Goal: Find specific page/section

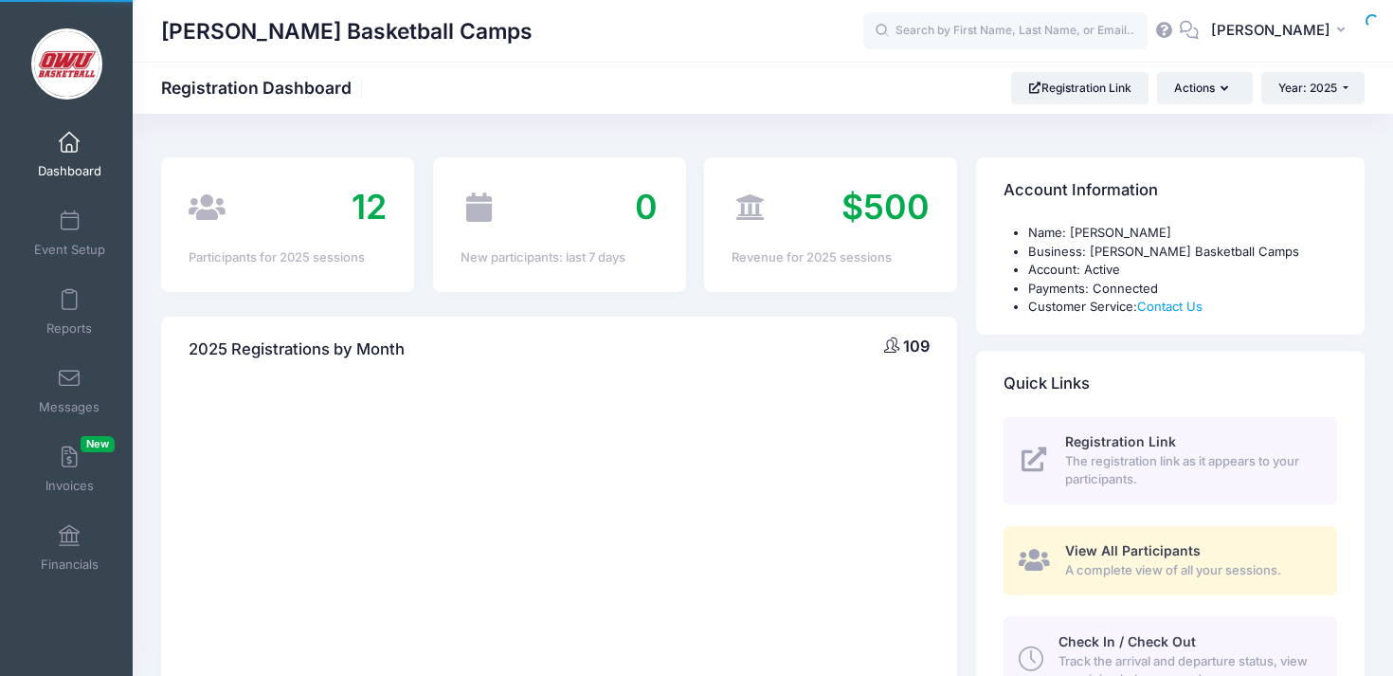
select select
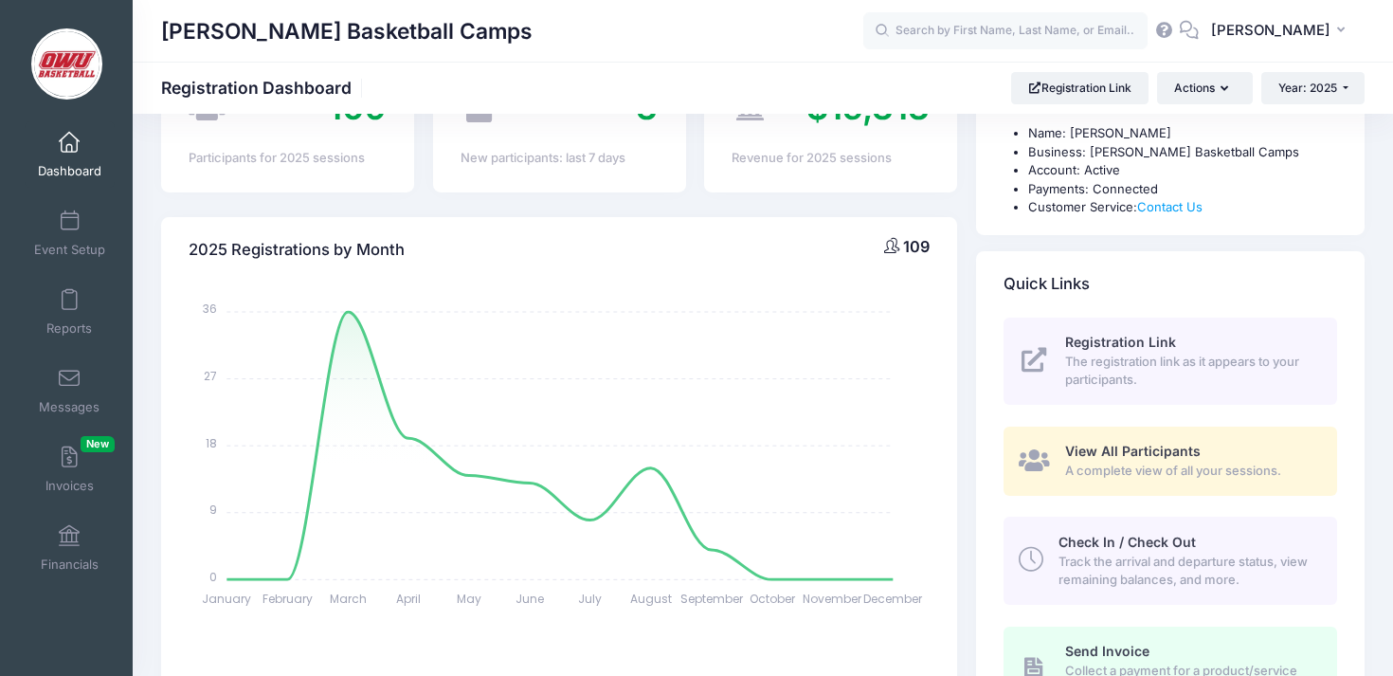
scroll to position [302, 0]
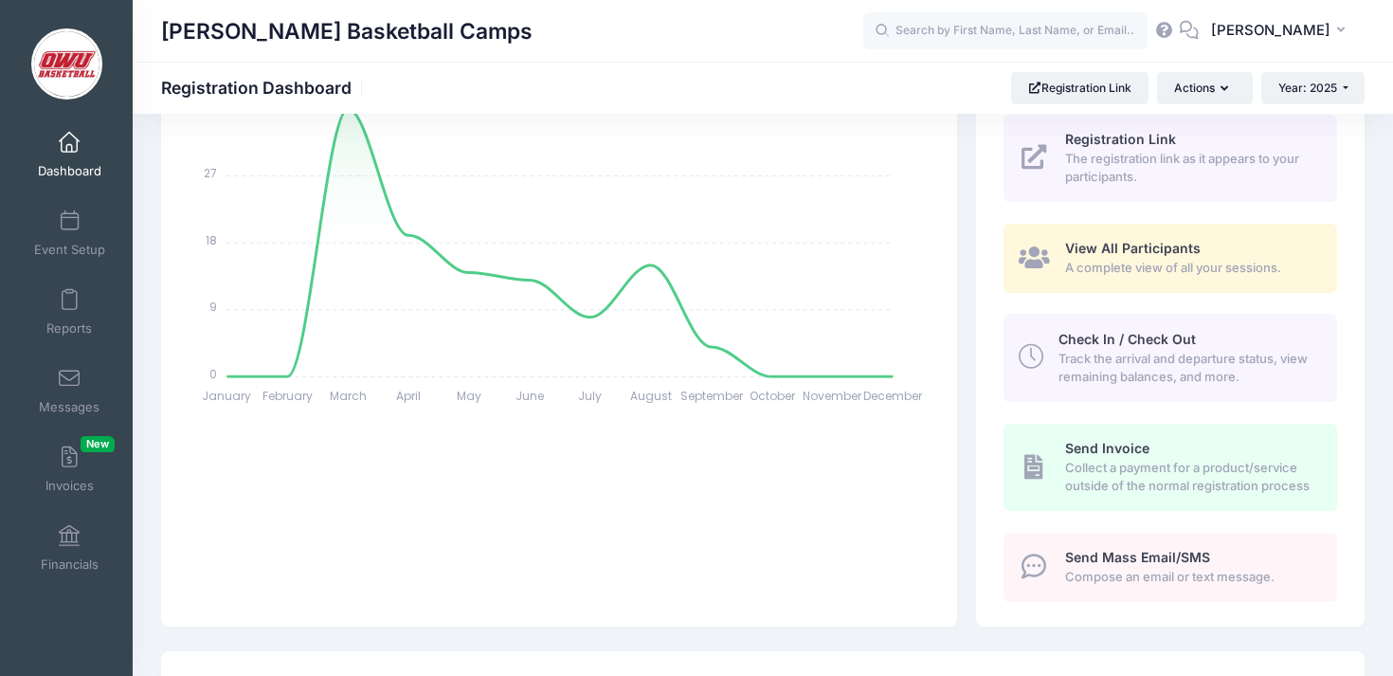
click at [962, 506] on div "2025 Registrations by Month 109 January January February February March March A…" at bounding box center [559, 320] width 815 height 612
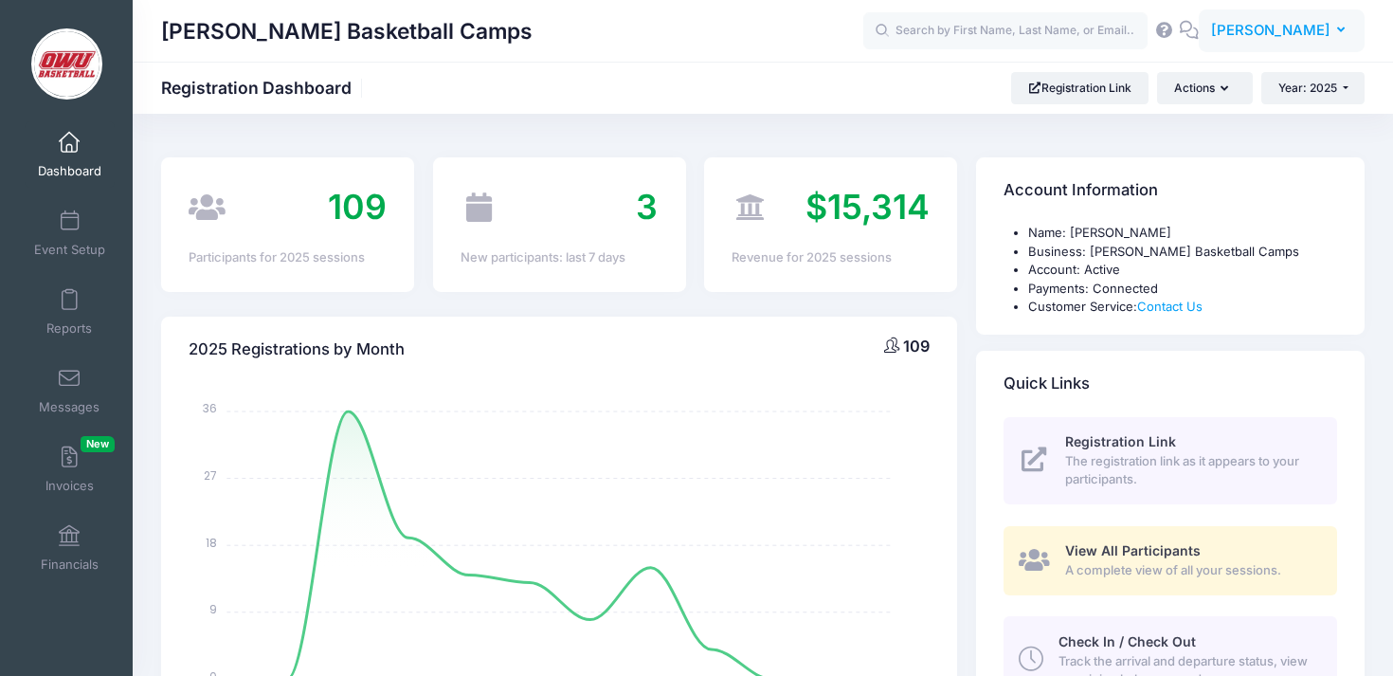
click at [1303, 45] on button "DV David Vogel" at bounding box center [1282, 31] width 166 height 44
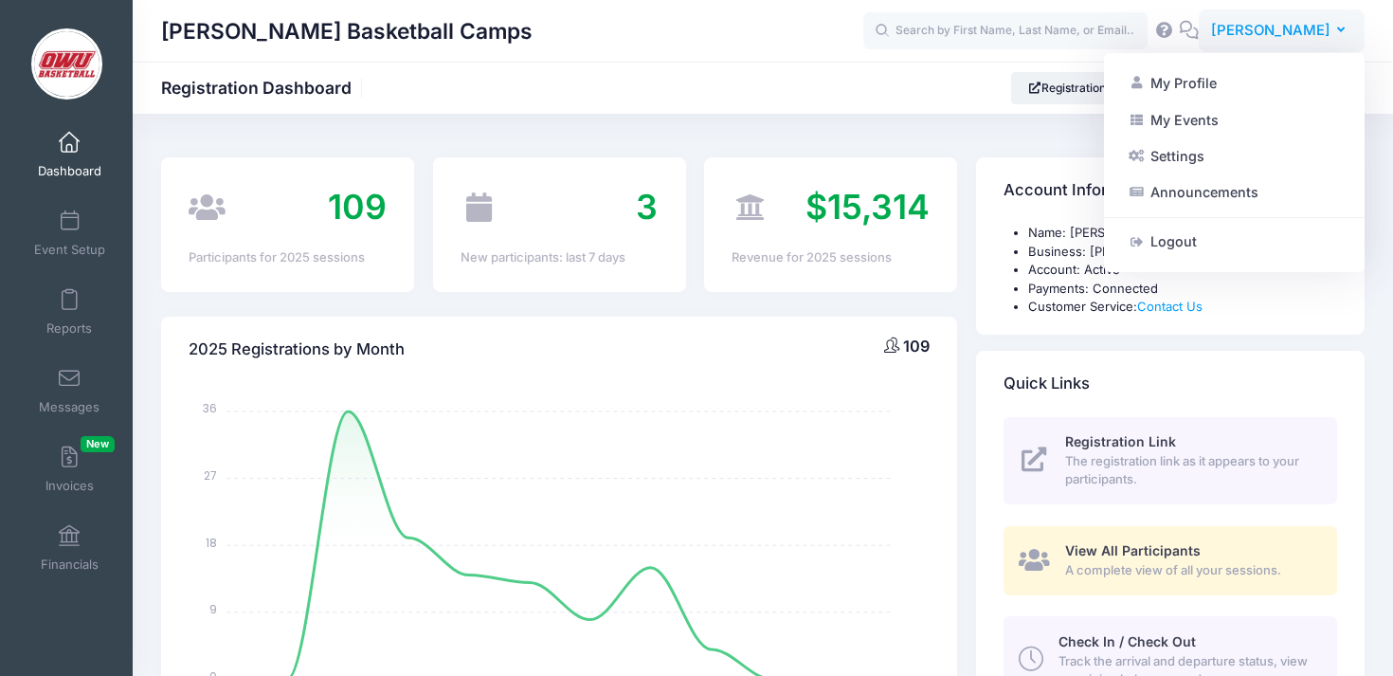
click at [1303, 42] on button "DV David Vogel" at bounding box center [1282, 31] width 166 height 44
